Goal: Task Accomplishment & Management: Use online tool/utility

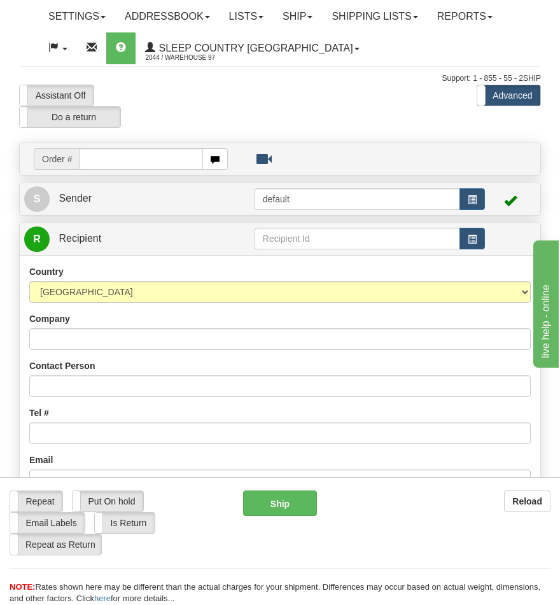
click at [119, 162] on input "text" at bounding box center [141, 159] width 123 height 22
type input "9000I108787"
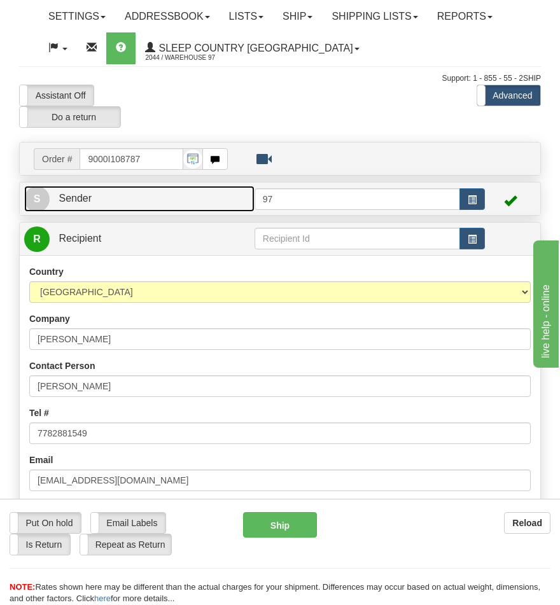
click at [154, 198] on link "S Sender" at bounding box center [139, 199] width 230 height 26
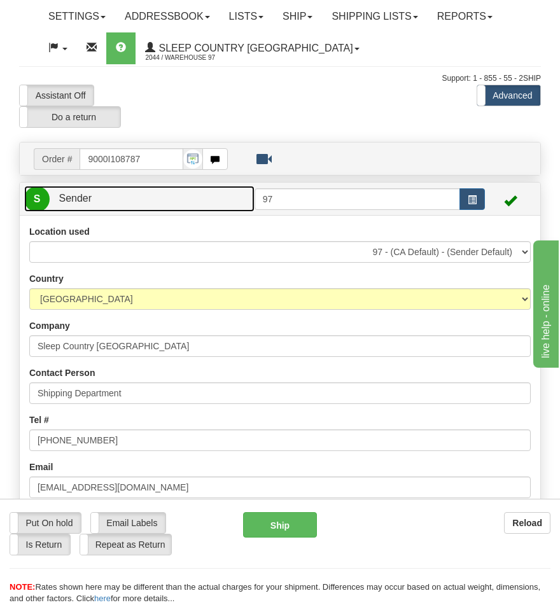
scroll to position [90, 0]
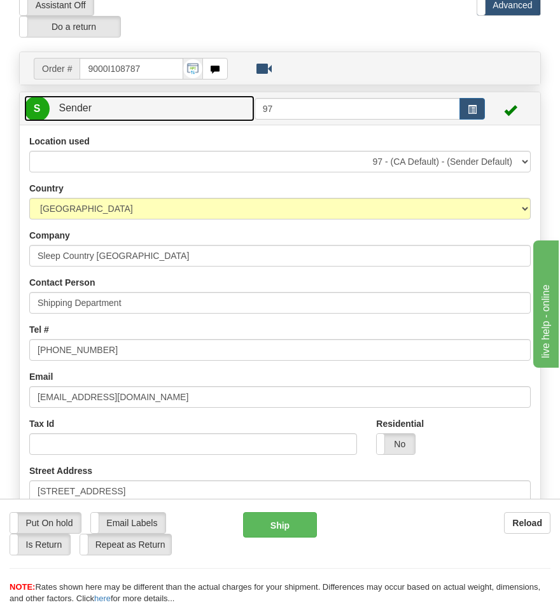
click at [137, 111] on link "S Sender" at bounding box center [139, 108] width 230 height 26
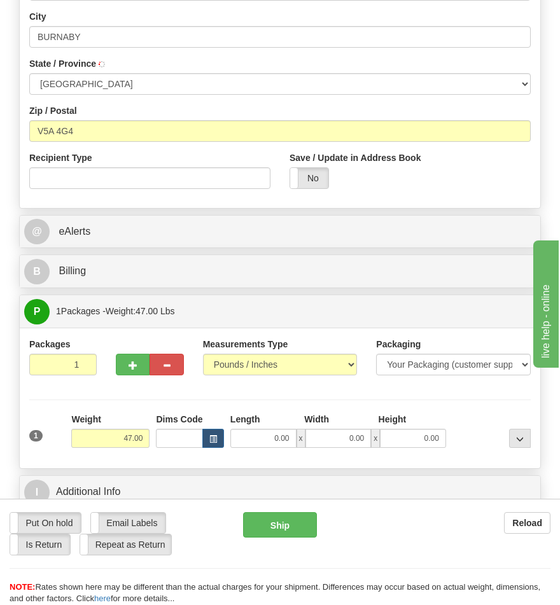
scroll to position [817, 0]
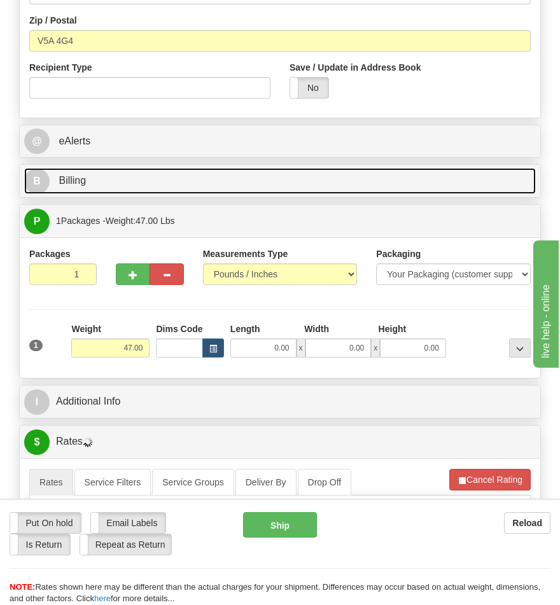
click at [136, 175] on link "B Billing" at bounding box center [280, 181] width 512 height 26
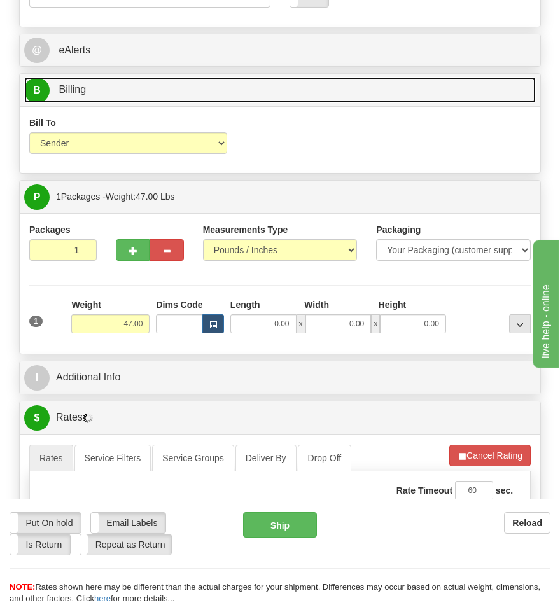
scroll to position [726, 0]
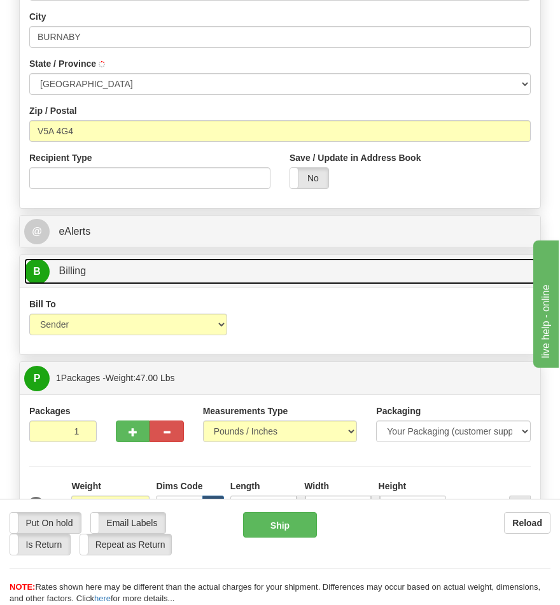
click at [162, 272] on link "B Billing" at bounding box center [280, 271] width 512 height 26
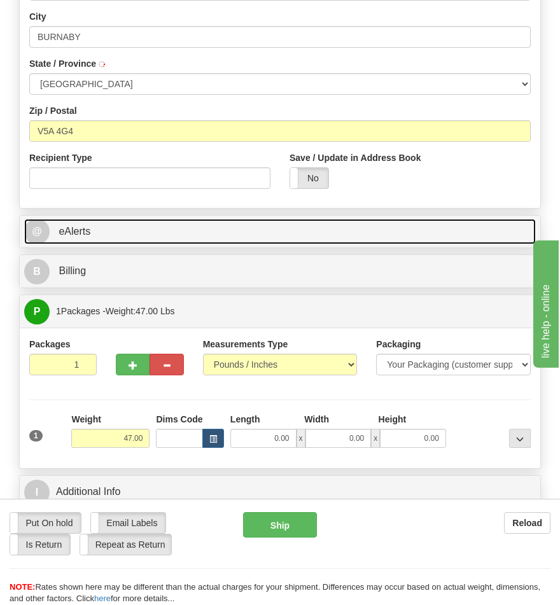
click at [164, 240] on link "@ eAlerts" at bounding box center [280, 232] width 512 height 26
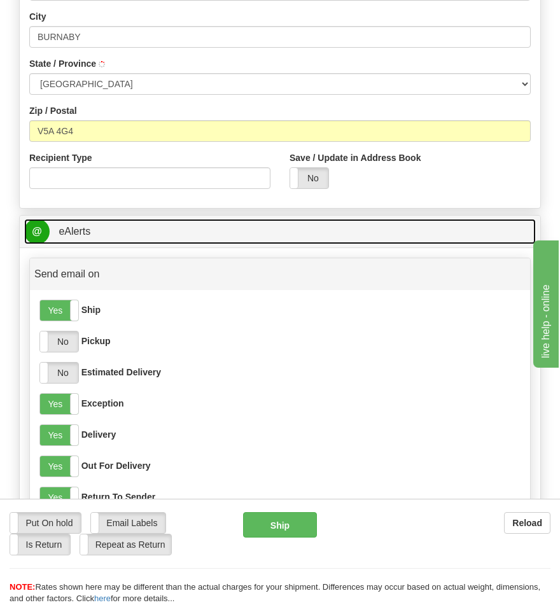
click at [164, 240] on link "@ eAlerts" at bounding box center [280, 232] width 512 height 26
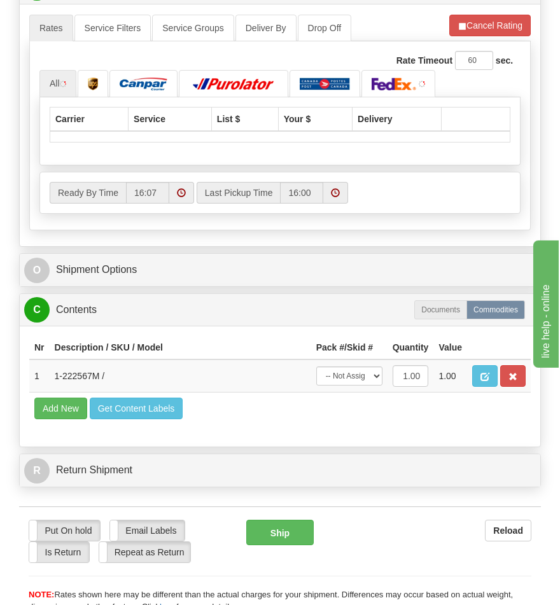
scroll to position [1180, 0]
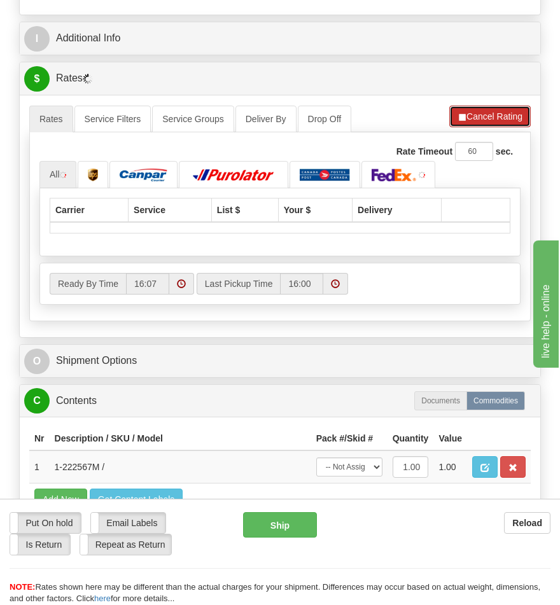
click at [487, 118] on button "Cancel Rating" at bounding box center [489, 117] width 81 height 22
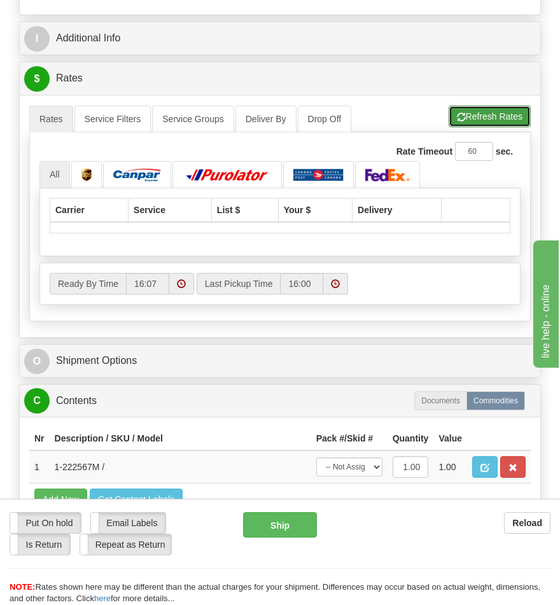
click at [478, 120] on button "Refresh Rates" at bounding box center [490, 117] width 82 height 22
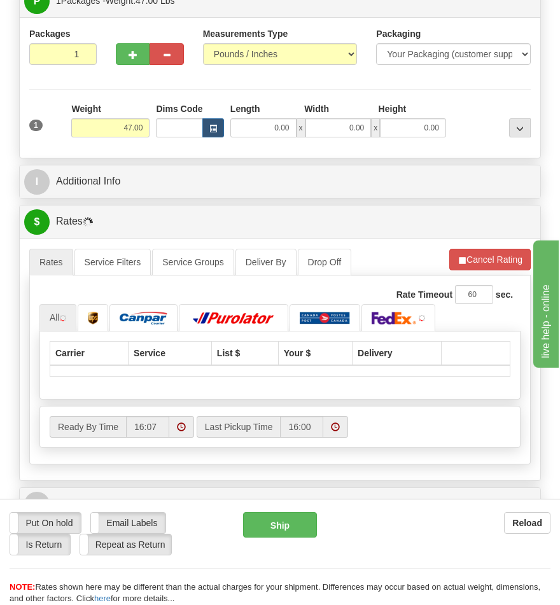
scroll to position [946, 0]
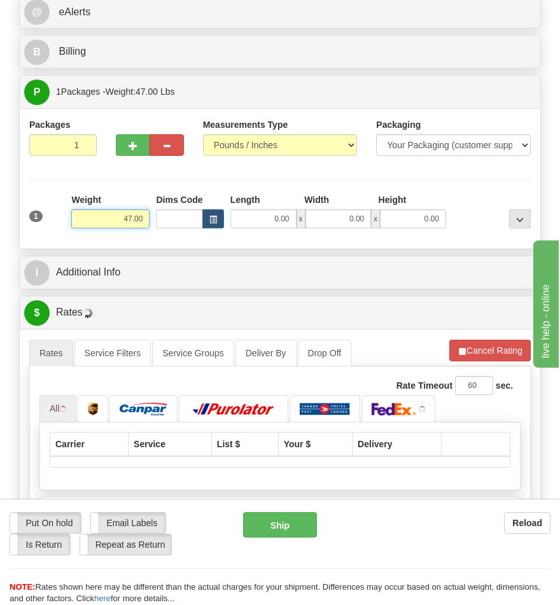
click at [125, 217] on input "47.00" at bounding box center [110, 218] width 78 height 19
type input "37.00"
click at [487, 353] on button "Cancel Rating" at bounding box center [489, 351] width 81 height 22
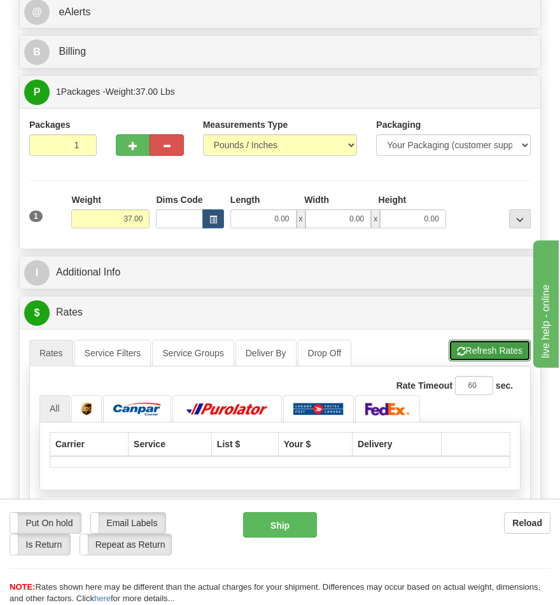
click at [495, 351] on button "Refresh Rates" at bounding box center [490, 351] width 82 height 22
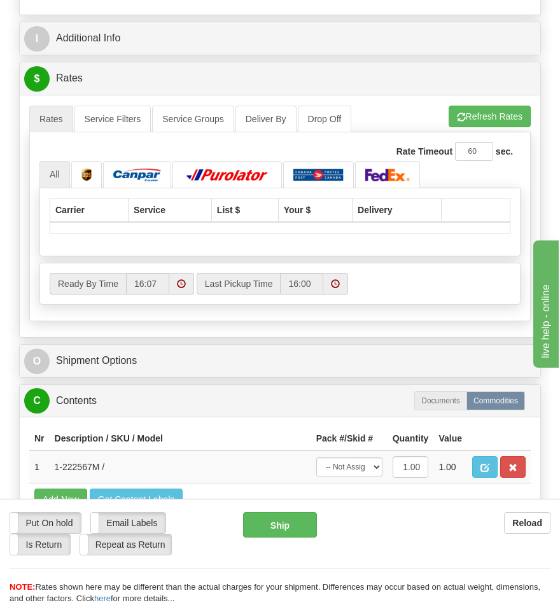
scroll to position [999, 0]
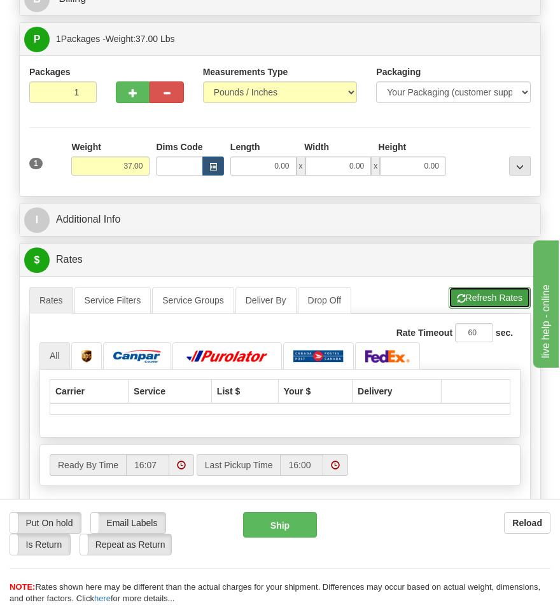
click at [472, 288] on button "Refresh Rates" at bounding box center [490, 298] width 82 height 22
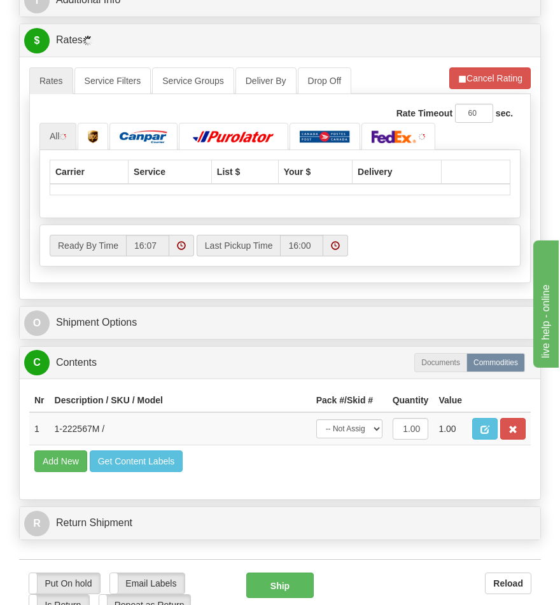
scroll to position [1127, 0]
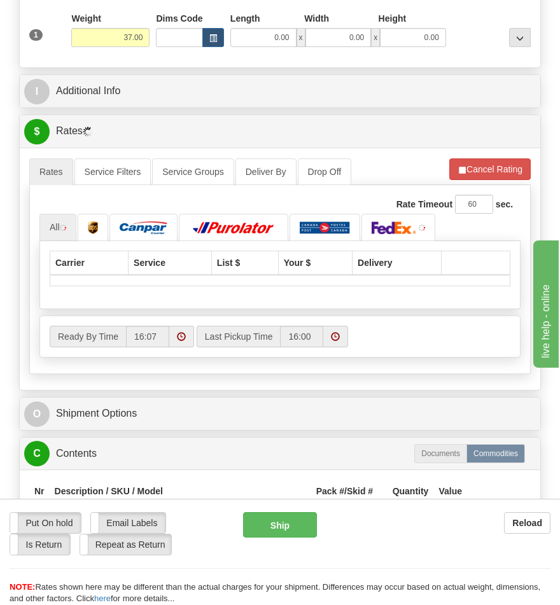
click at [416, 323] on div "Ready By Time 16:07 Last Pickup Time 16:00" at bounding box center [280, 336] width 480 height 41
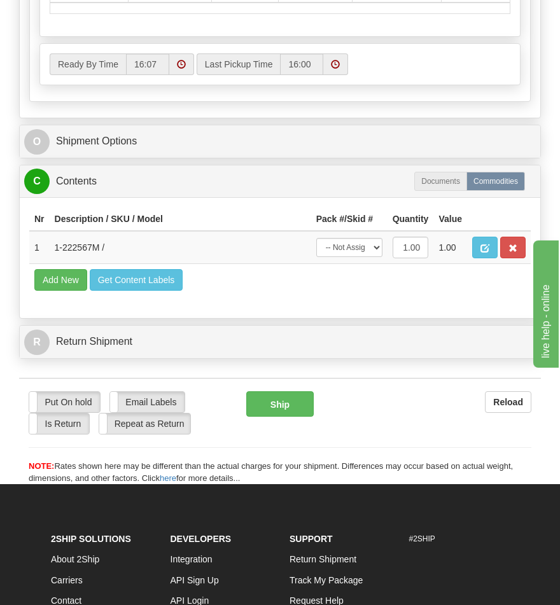
scroll to position [1309, 0]
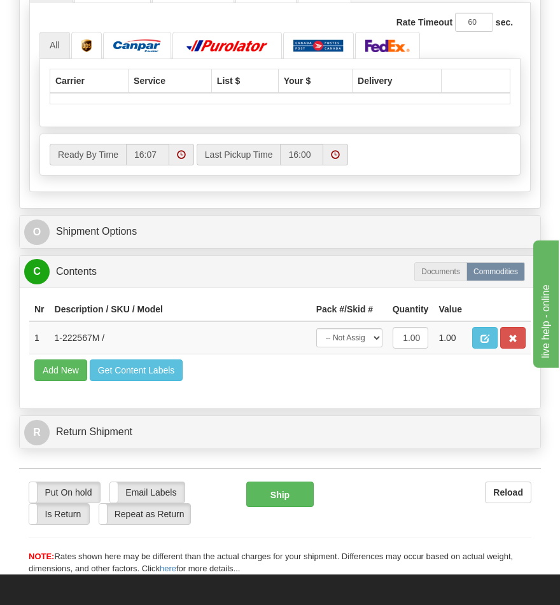
click at [265, 306] on th "Description / SKU / Model" at bounding box center [181, 310] width 262 height 24
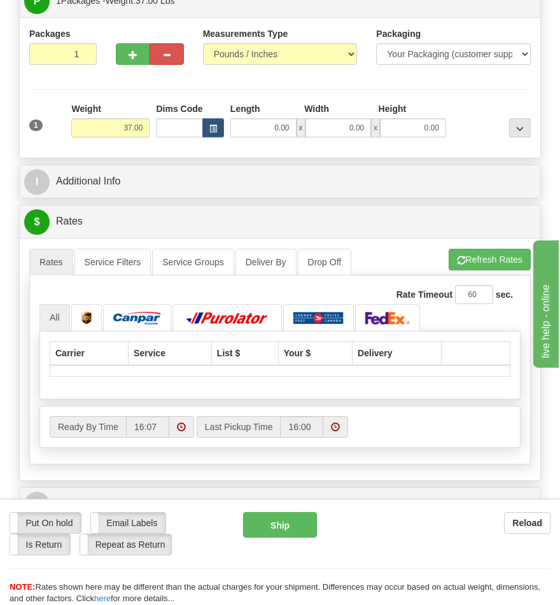
scroll to position [946, 0]
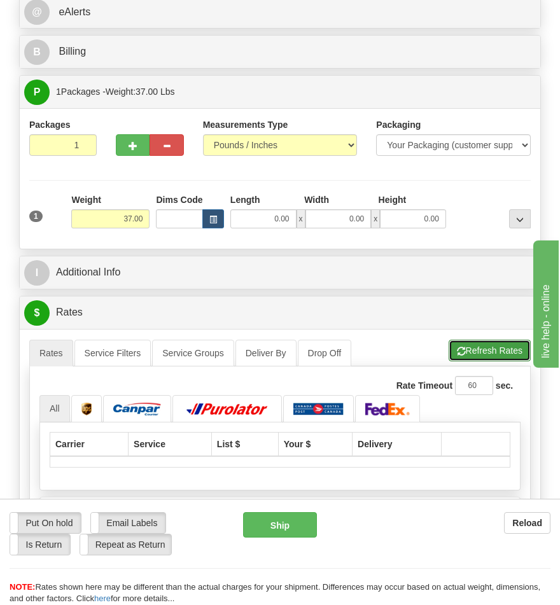
click at [493, 344] on button "Refresh Rates" at bounding box center [490, 351] width 82 height 22
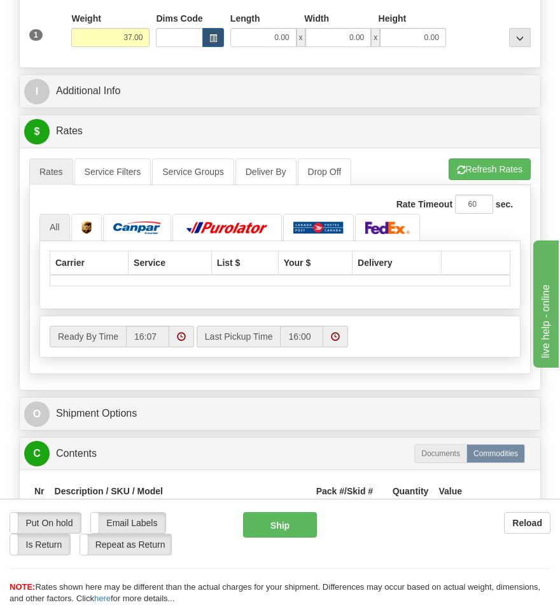
scroll to position [1218, 0]
